Goal: Book appointment/travel/reservation

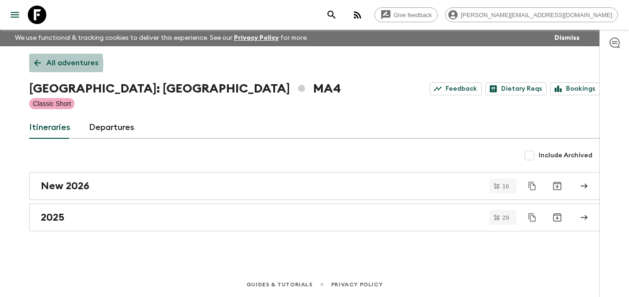
click at [38, 64] on icon at bounding box center [37, 63] width 10 height 10
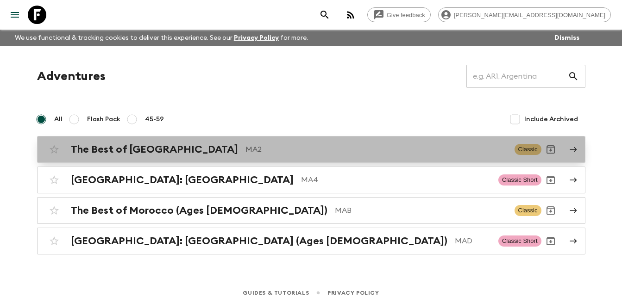
click at [107, 150] on h2 "The Best of [GEOGRAPHIC_DATA]" at bounding box center [154, 150] width 167 height 12
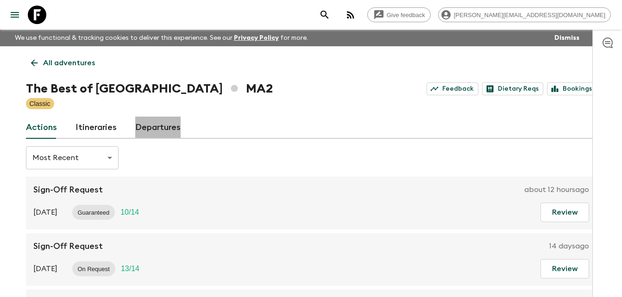
click at [156, 125] on link "Departures" at bounding box center [157, 128] width 45 height 22
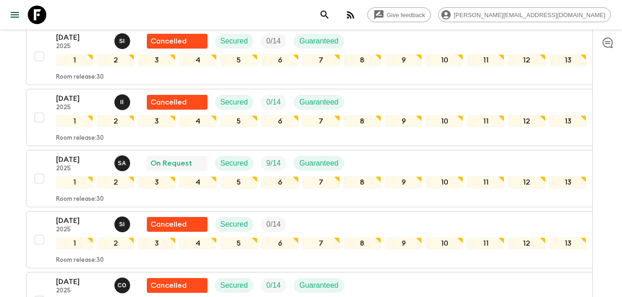
scroll to position [1349, 0]
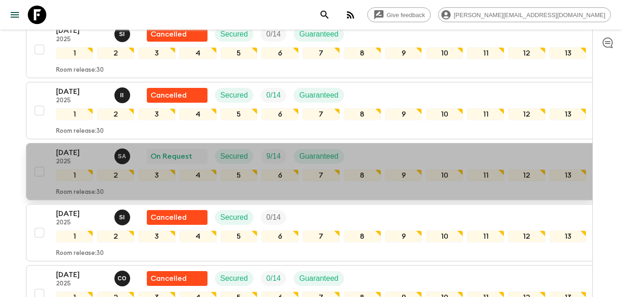
click at [71, 159] on p "2025" at bounding box center [81, 161] width 51 height 7
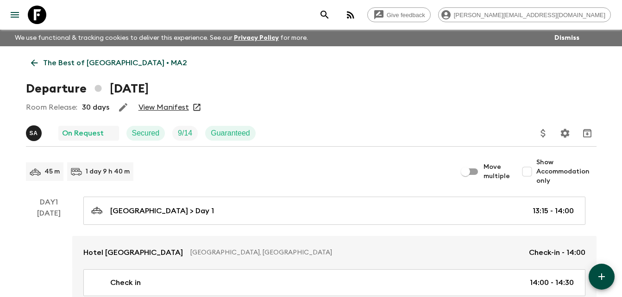
click at [171, 108] on link "View Manifest" at bounding box center [163, 107] width 50 height 9
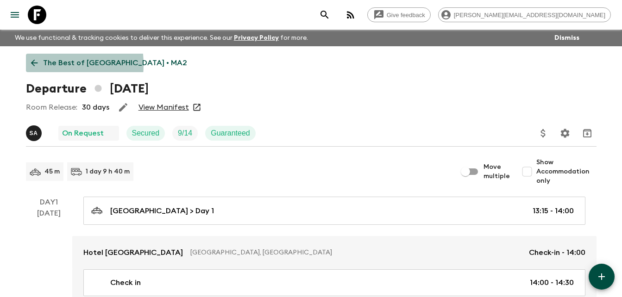
click at [33, 64] on icon at bounding box center [34, 63] width 10 height 10
